Goal: Information Seeking & Learning: Learn about a topic

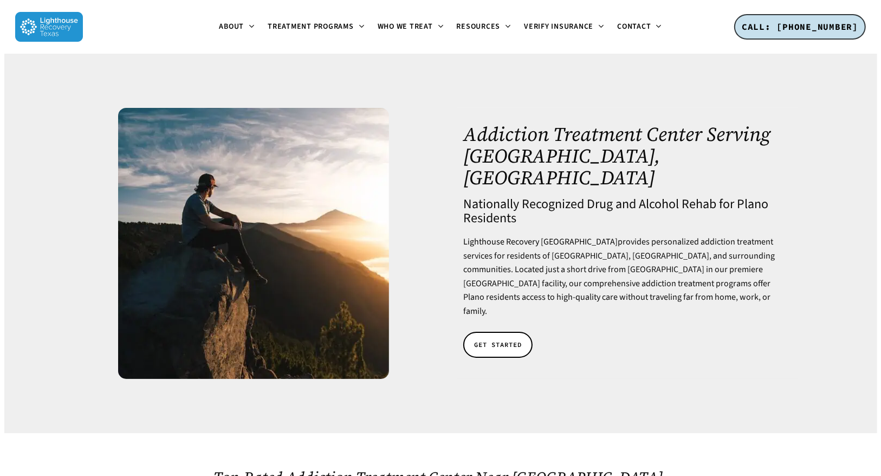
click at [85, 172] on div at bounding box center [253, 243] width 341 height 271
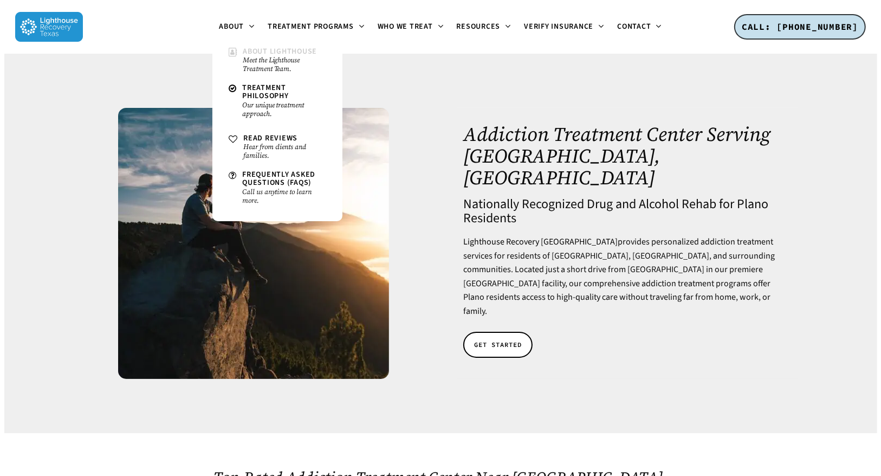
click at [275, 63] on small "Meet the Lighthouse Treatment Team." at bounding box center [284, 64] width 83 height 17
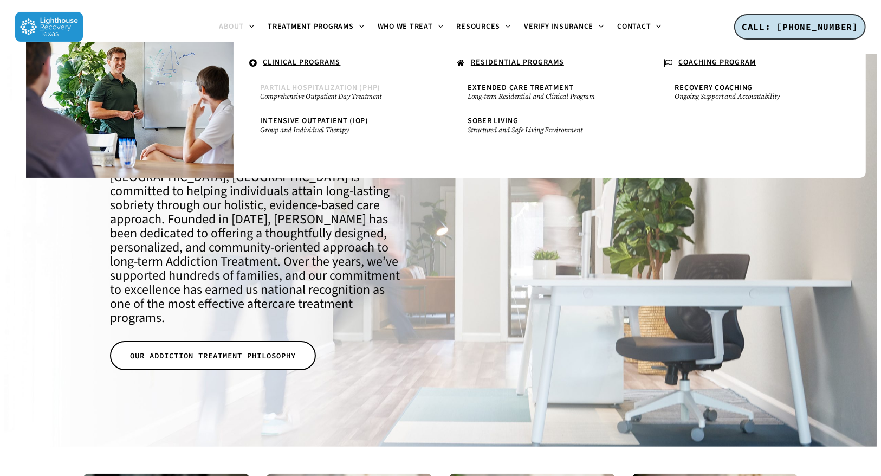
click at [291, 89] on span "Partial Hospitalization (PHP)" at bounding box center [321, 87] width 120 height 11
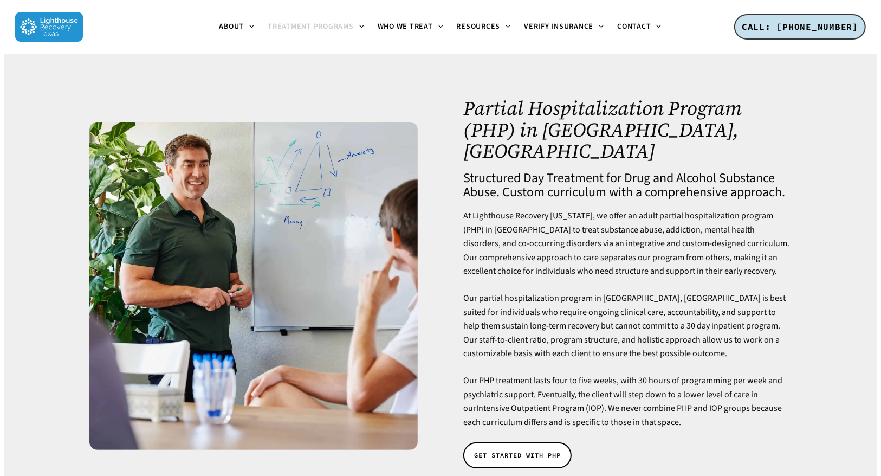
drag, startPoint x: 402, startPoint y: 79, endPoint x: 410, endPoint y: 82, distance: 8.1
click at [402, 79] on div at bounding box center [440, 286] width 873 height 464
click at [332, 77] on div at bounding box center [440, 286] width 873 height 464
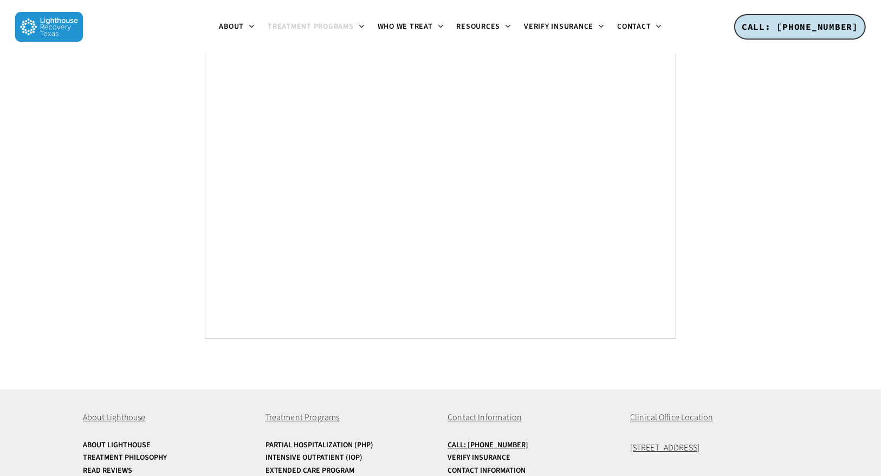
scroll to position [5879, 0]
click at [286, 475] on link "Sober Living" at bounding box center [349, 483] width 168 height 8
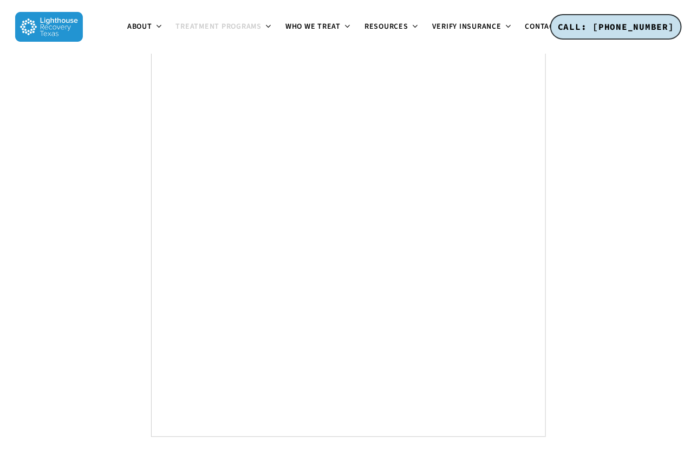
scroll to position [5464, 0]
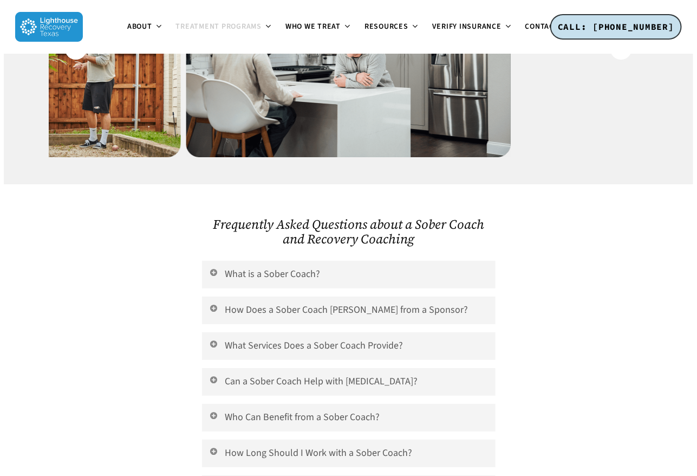
scroll to position [1219, 0]
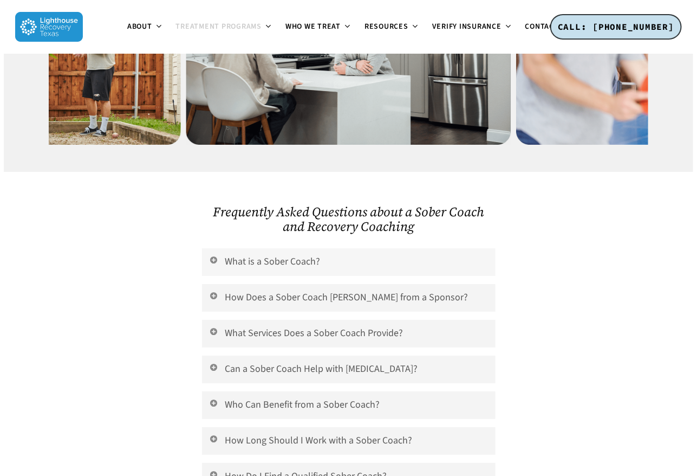
click at [239, 248] on link "What is a Sober Coach?" at bounding box center [349, 262] width 294 height 28
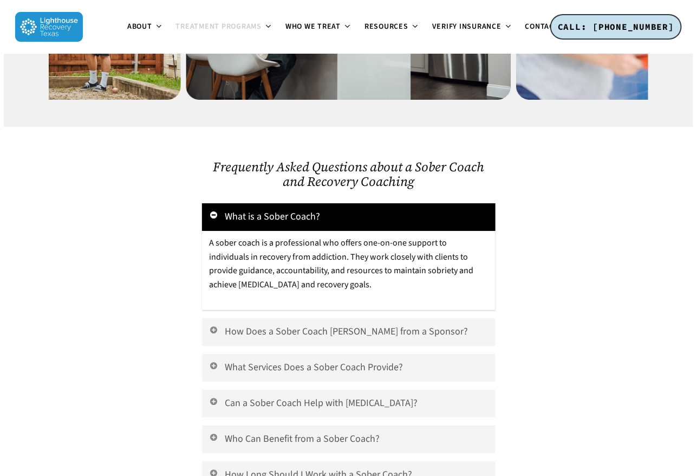
scroll to position [1287, 0]
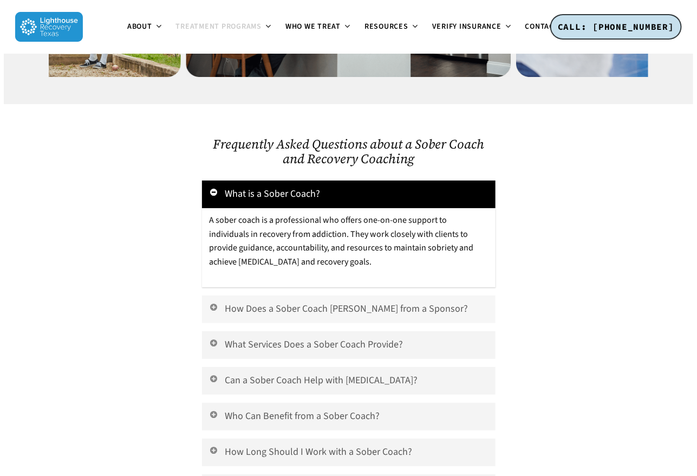
click at [294, 295] on link "How Does a Sober Coach Differ from a Sponsor?" at bounding box center [349, 309] width 294 height 28
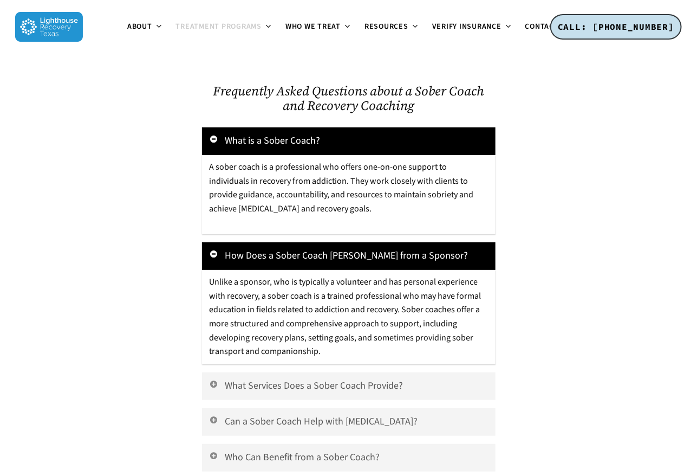
scroll to position [1490, 0]
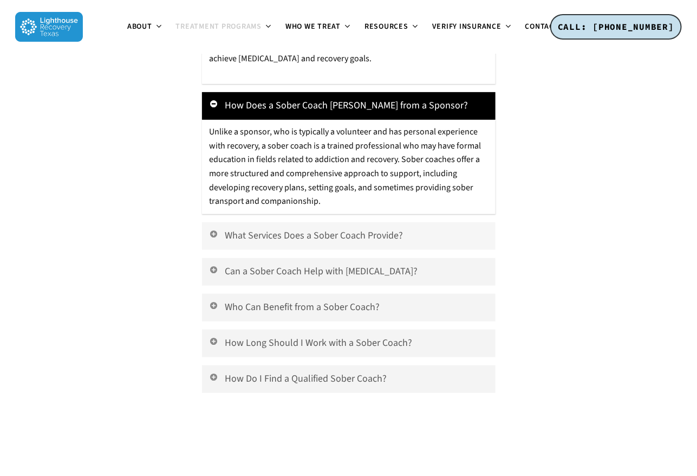
click at [269, 222] on link "What Services Does a Sober Coach Provide?" at bounding box center [349, 236] width 294 height 28
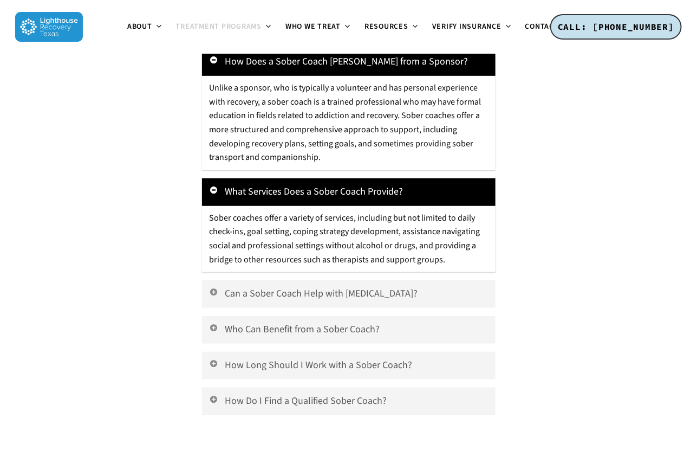
scroll to position [1557, 0]
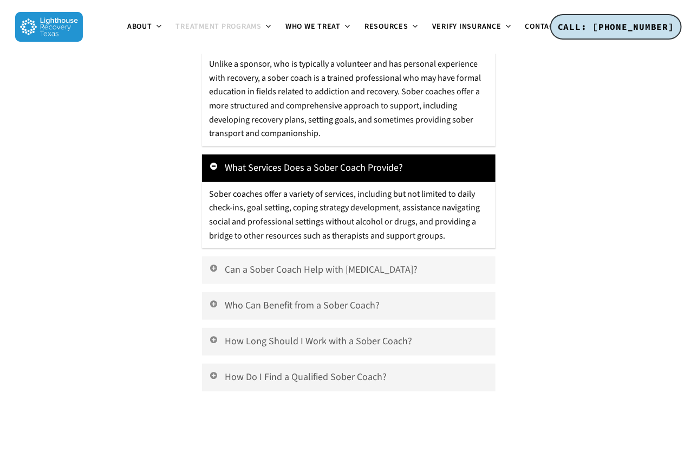
click at [329, 256] on link "Can a Sober Coach Help with Relapse Prevention?" at bounding box center [349, 270] width 294 height 28
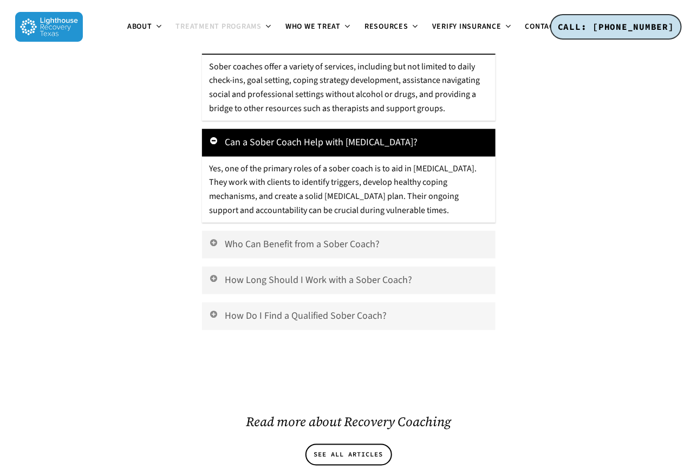
scroll to position [1693, 0]
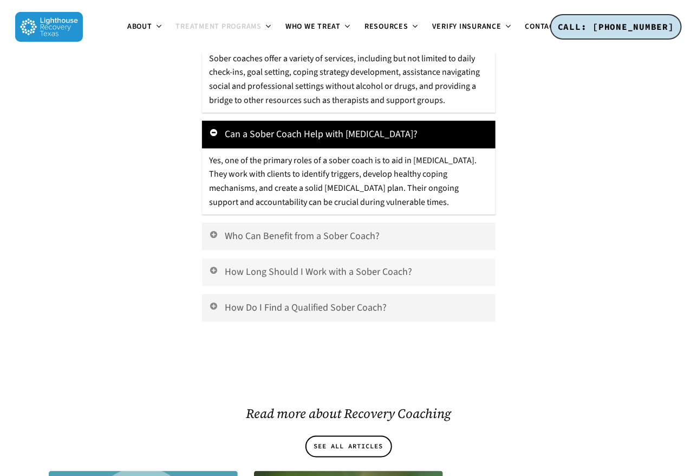
click at [387, 258] on link "How Long Should I Work with a Sober Coach?" at bounding box center [349, 272] width 294 height 28
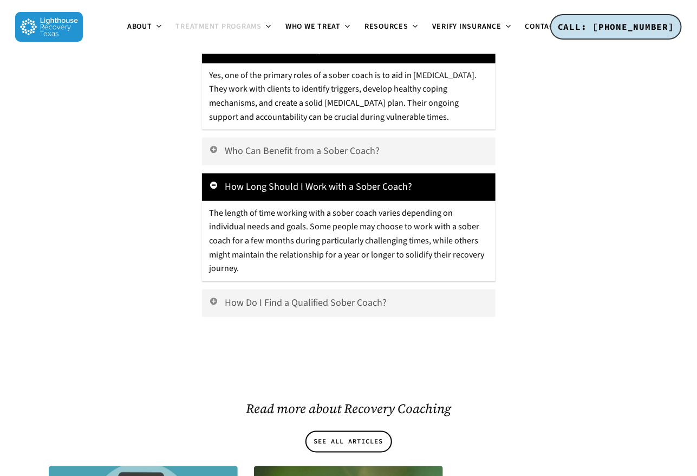
scroll to position [1828, 0]
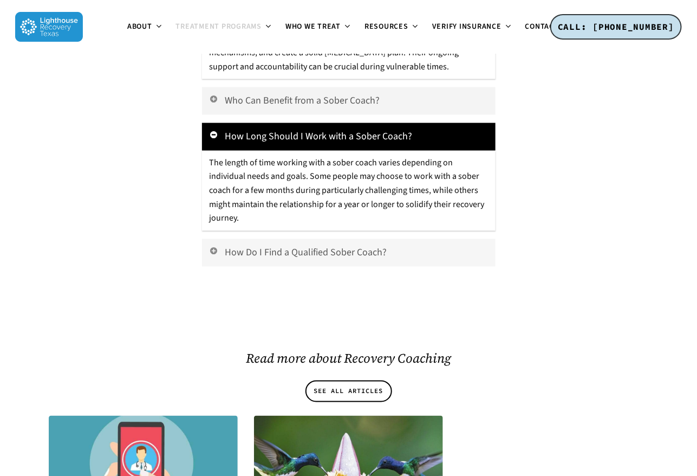
drag, startPoint x: 323, startPoint y: 233, endPoint x: 353, endPoint y: 239, distance: 30.9
click at [323, 239] on link "How Do I Find a Qualified Sober Coach?" at bounding box center [349, 253] width 294 height 28
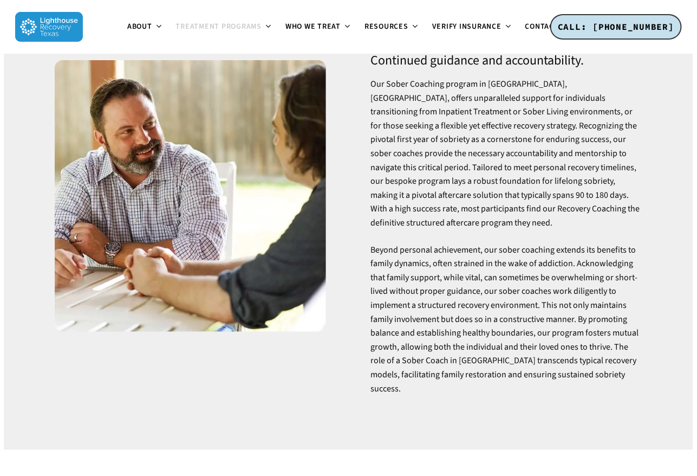
scroll to position [0, 0]
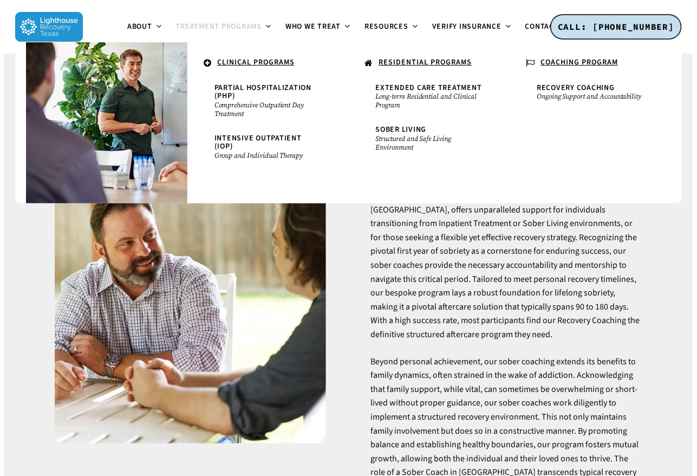
click at [226, 62] on u "CLINICAL PROGRAMS" at bounding box center [255, 62] width 77 height 11
click at [622, 283] on p "Our Sober Coaching program in Dallas, TX, offers unparalleled support for indiv…" at bounding box center [506, 272] width 271 height 166
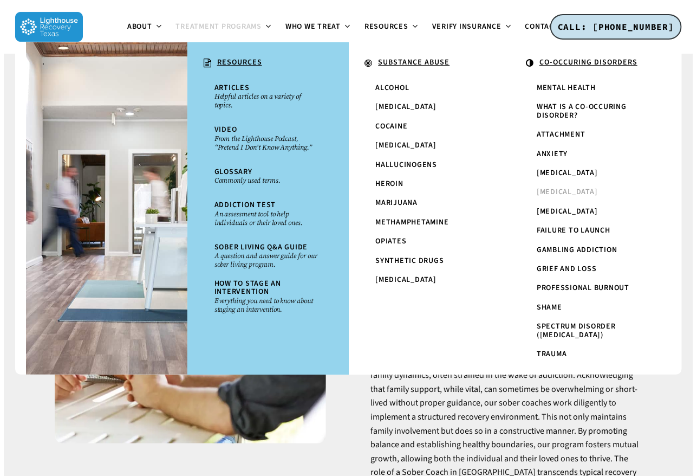
click at [569, 195] on span "[MEDICAL_DATA]" at bounding box center [567, 191] width 61 height 11
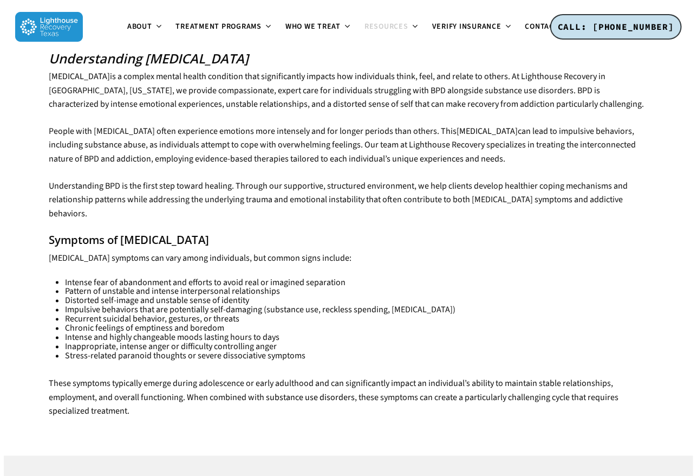
scroll to position [406, 0]
